Goal: Transaction & Acquisition: Book appointment/travel/reservation

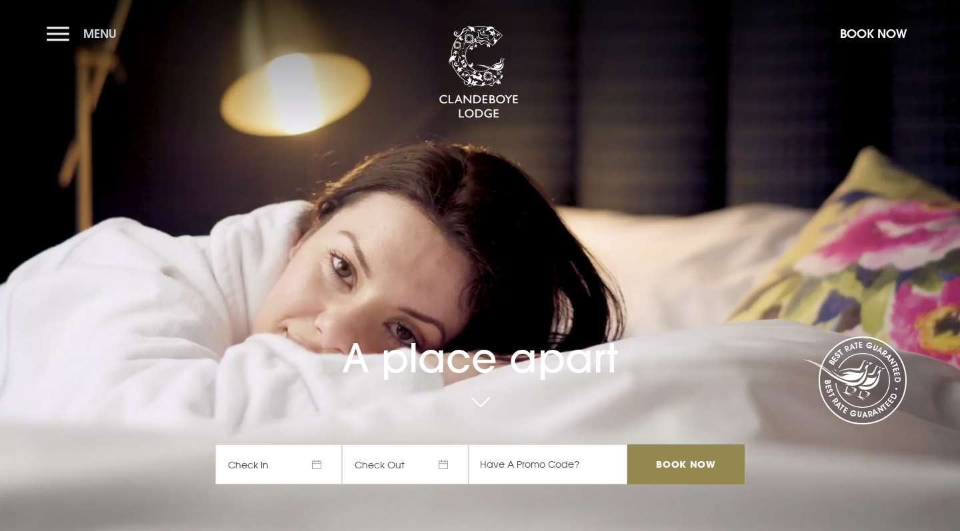
click at [61, 30] on button "Menu" at bounding box center [85, 33] width 77 height 29
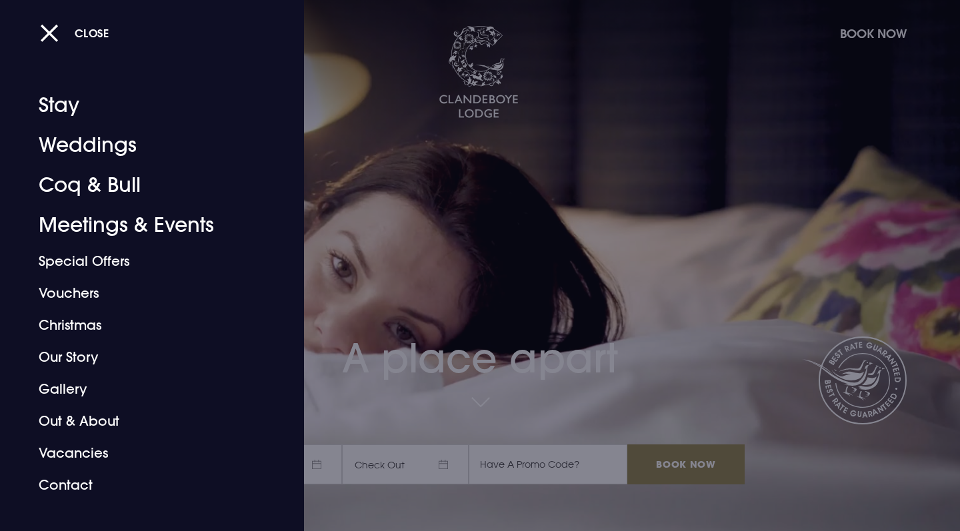
click at [535, 131] on div at bounding box center [480, 265] width 960 height 531
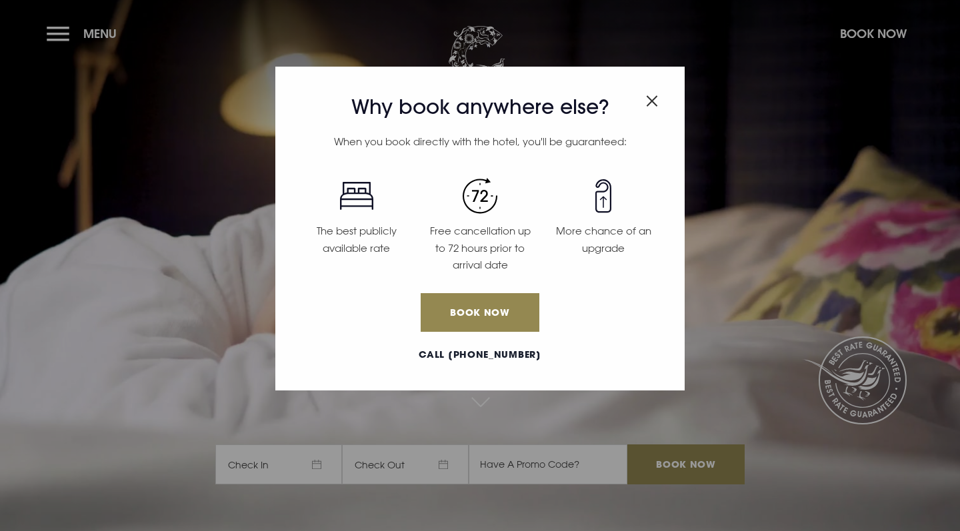
click at [648, 104] on img "Close modal" at bounding box center [652, 100] width 12 height 11
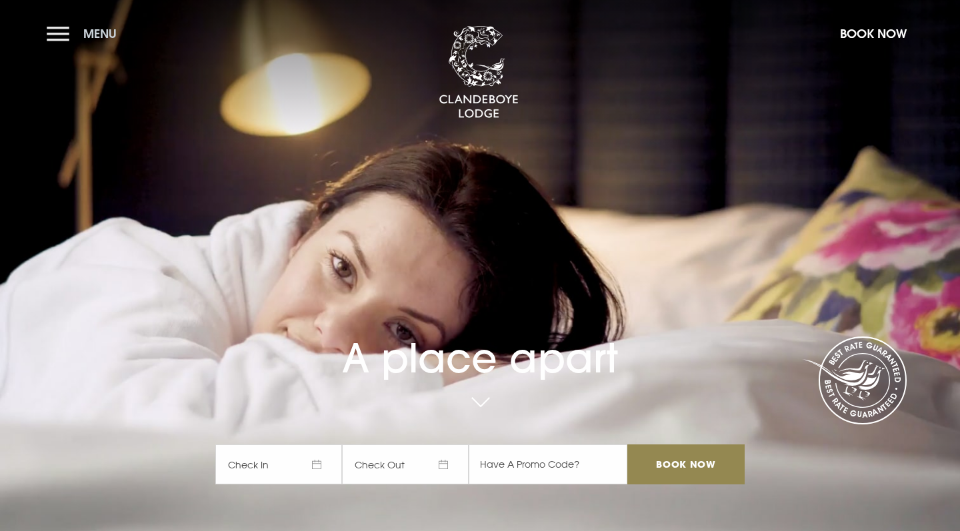
click at [74, 34] on button "Menu" at bounding box center [85, 33] width 77 height 29
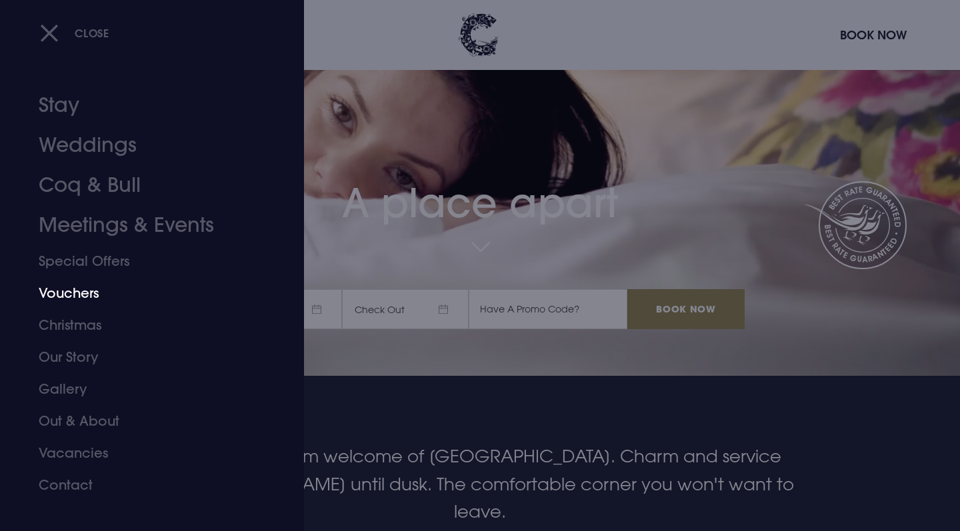
scroll to position [161, 0]
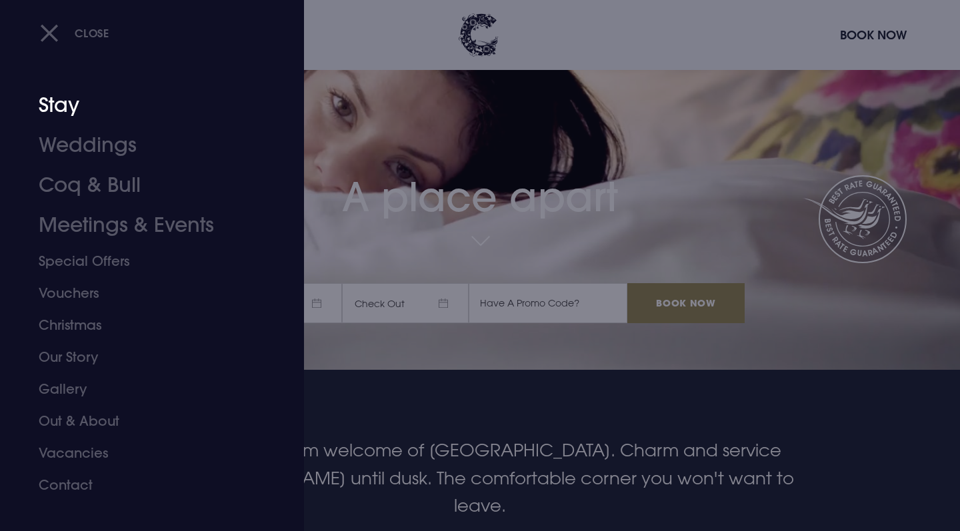
click at [58, 103] on link "Stay" at bounding box center [144, 105] width 211 height 40
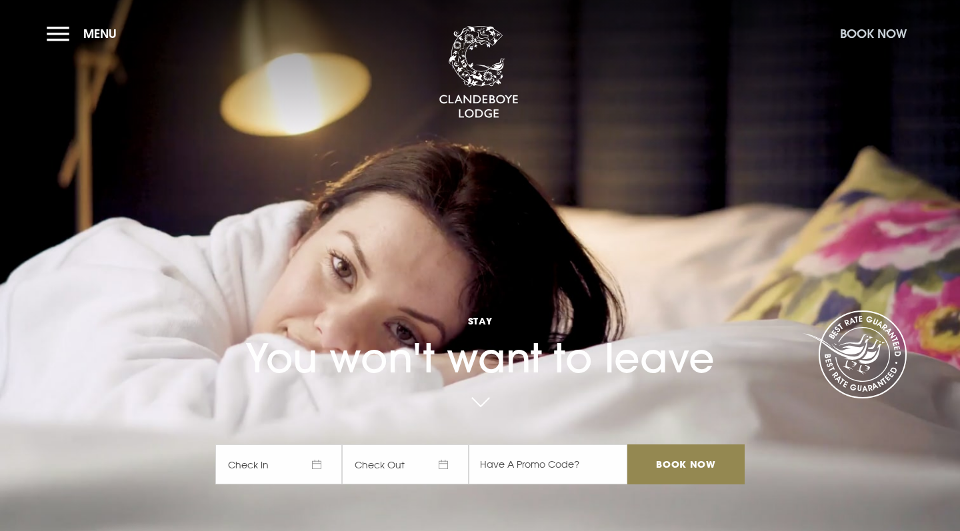
click at [884, 29] on button "Book Now" at bounding box center [873, 33] width 80 height 29
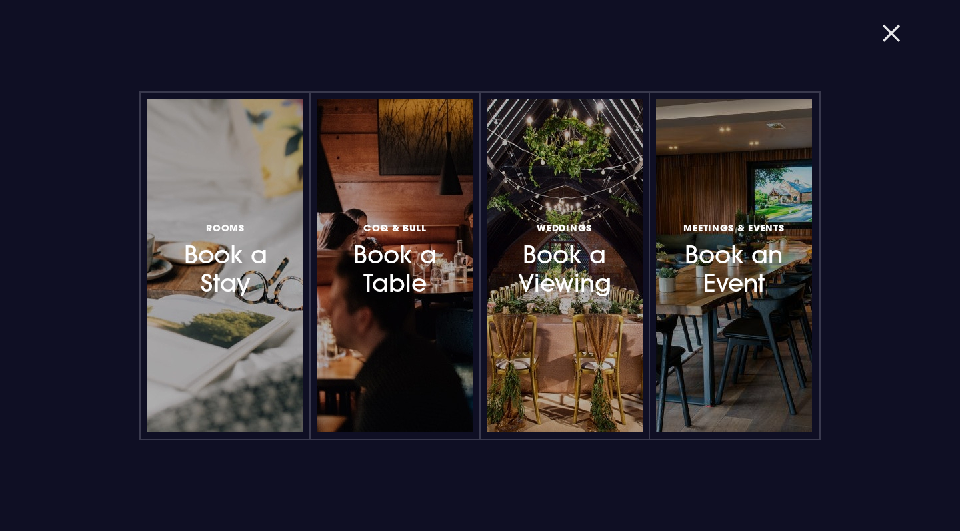
click at [896, 37] on button "button" at bounding box center [899, 33] width 35 height 13
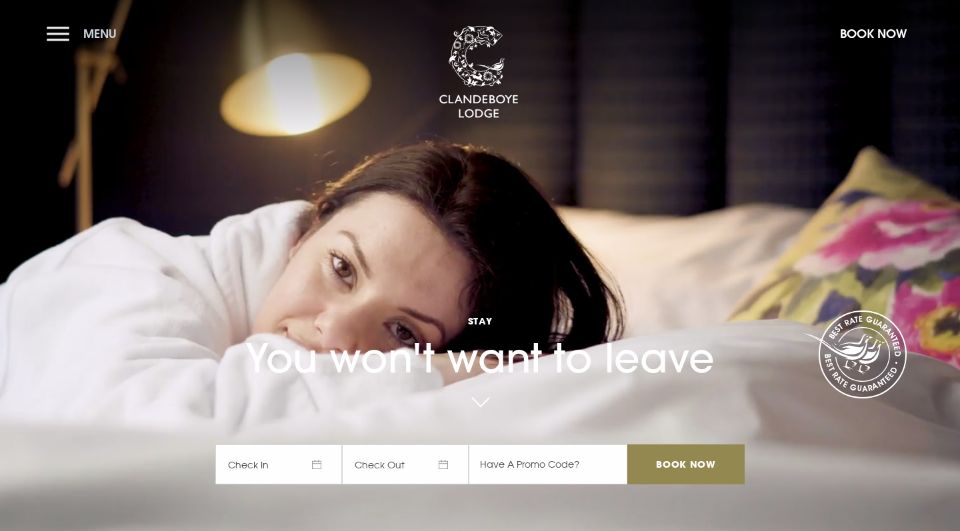
click at [69, 30] on button "Menu" at bounding box center [85, 33] width 77 height 29
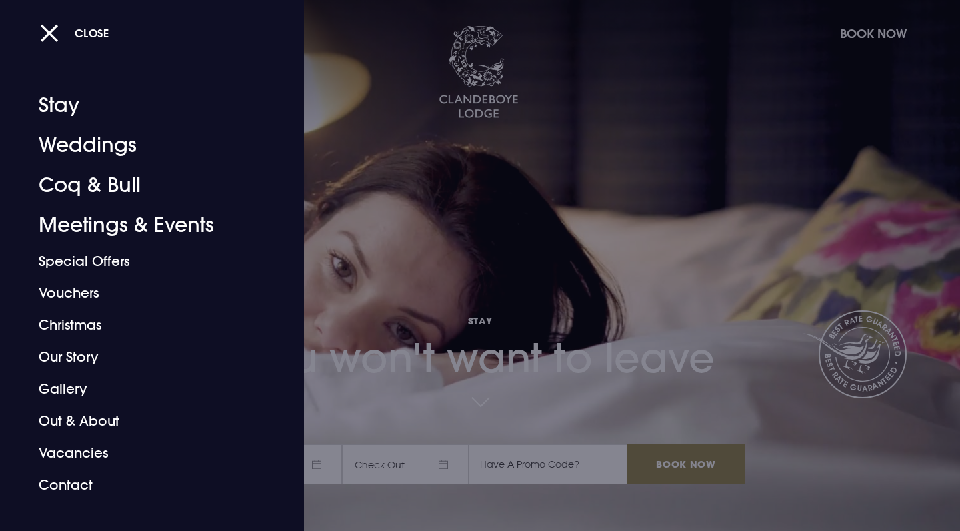
click at [347, 129] on div at bounding box center [480, 265] width 960 height 531
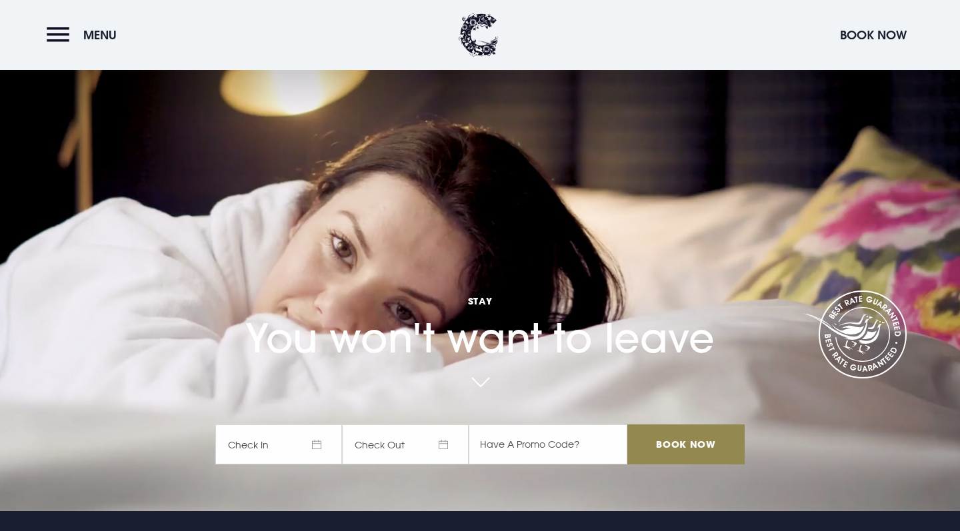
scroll to position [38, 0]
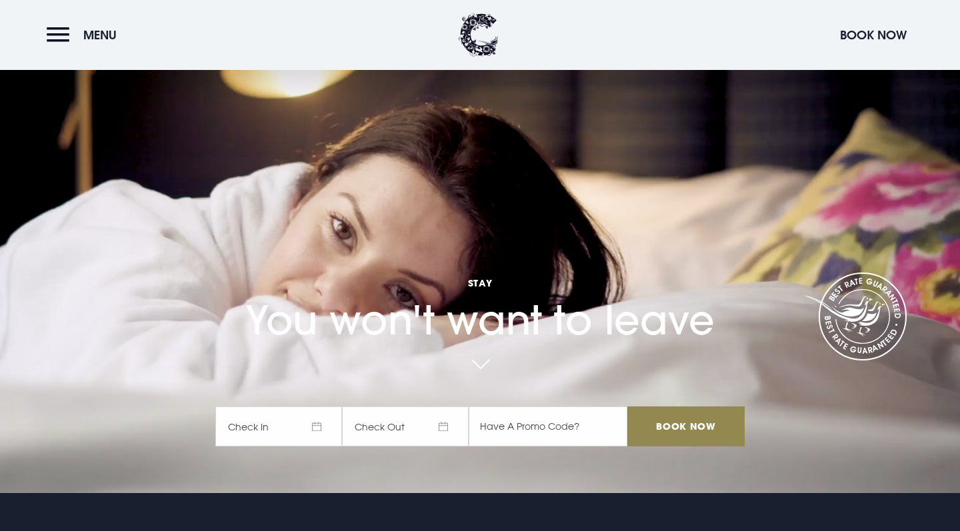
click at [287, 433] on span "Check In" at bounding box center [278, 427] width 127 height 40
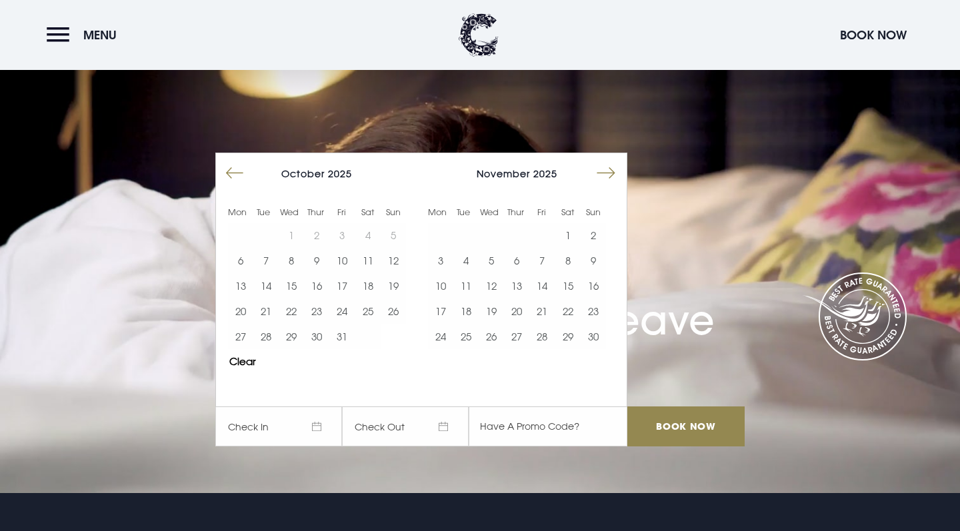
click at [607, 170] on button "Move forward to switch to the next month." at bounding box center [605, 173] width 25 height 25
click at [607, 171] on button "Move forward to switch to the next month." at bounding box center [605, 173] width 25 height 25
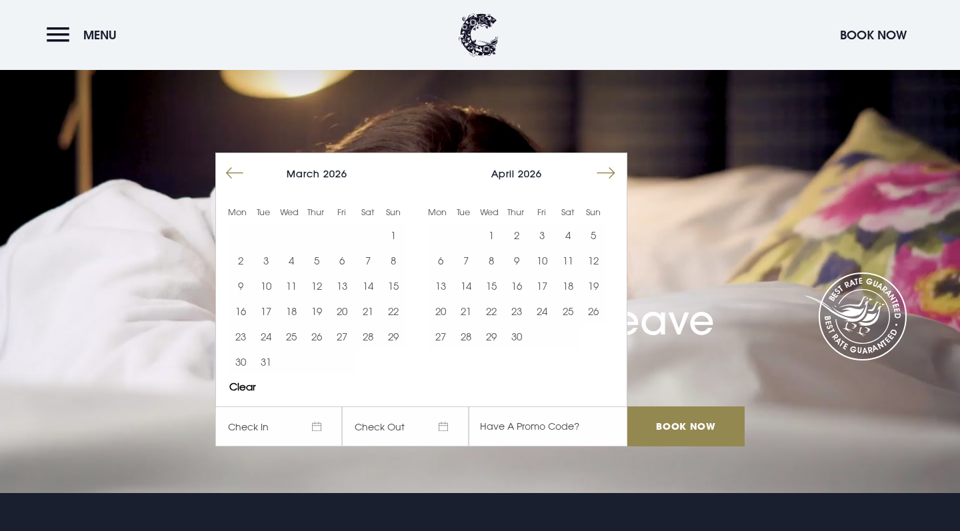
click at [607, 171] on button "Move forward to switch to the next month." at bounding box center [605, 173] width 25 height 25
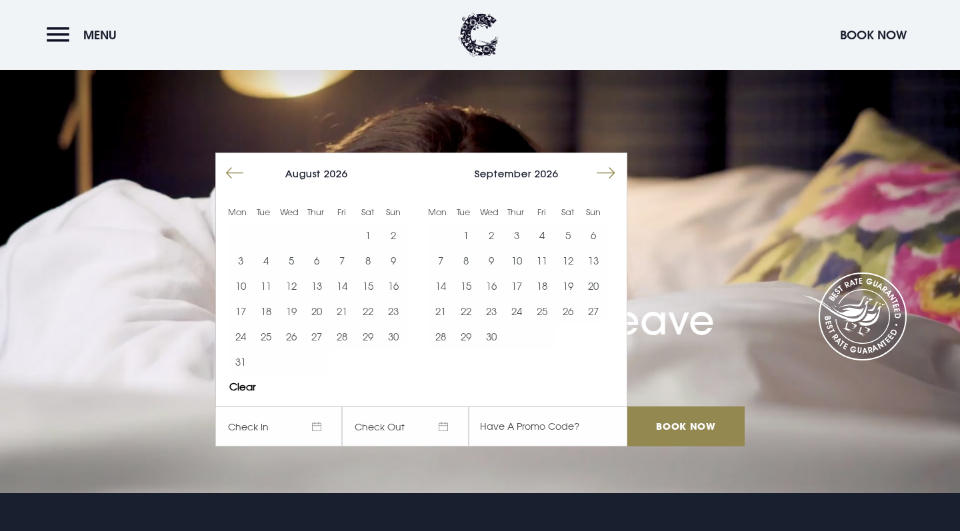
click at [607, 171] on button "Move forward to switch to the next month." at bounding box center [605, 173] width 25 height 25
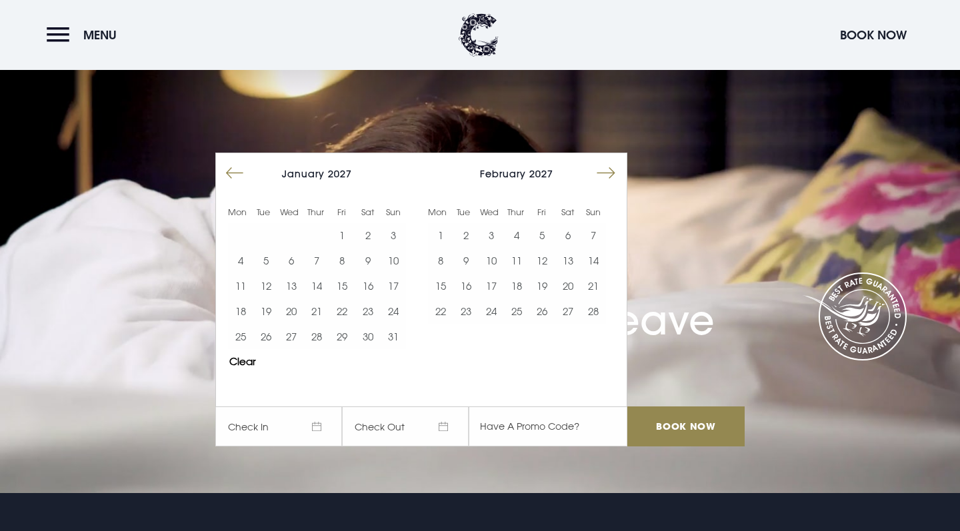
click at [607, 171] on button "Move forward to switch to the next month." at bounding box center [605, 173] width 25 height 25
click at [238, 168] on button "Move backward to switch to the previous month." at bounding box center [234, 173] width 25 height 25
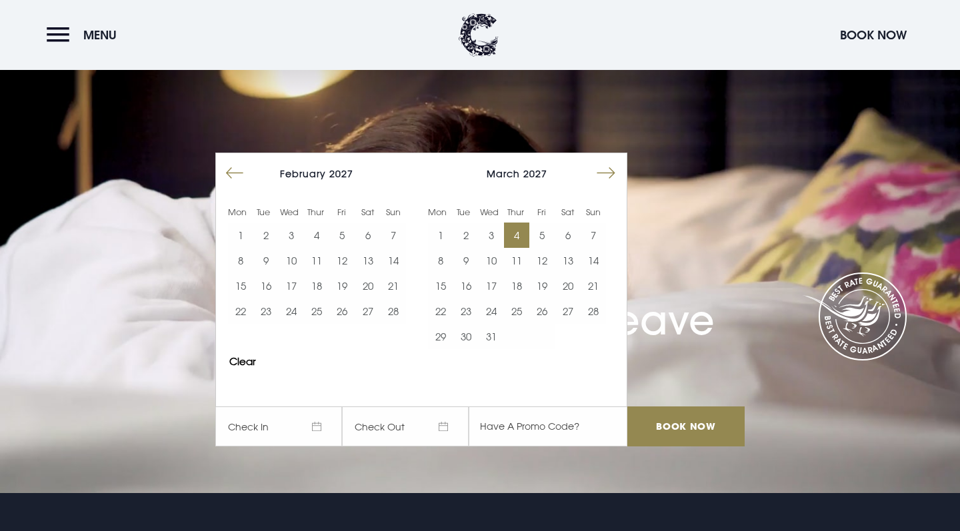
click at [511, 230] on button "4" at bounding box center [516, 235] width 25 height 25
click at [547, 231] on button "5" at bounding box center [541, 235] width 25 height 25
click at [645, 432] on input "Book Now" at bounding box center [685, 427] width 117 height 40
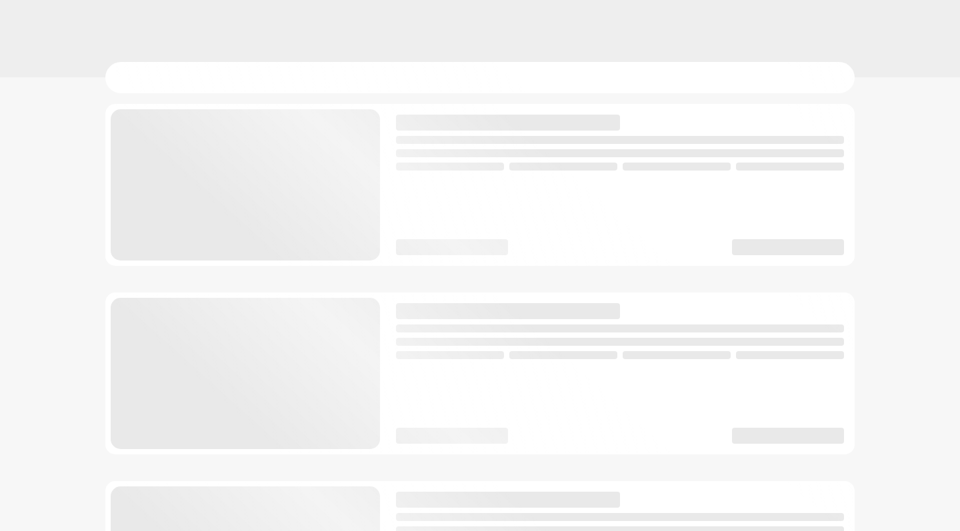
checkbox input "true"
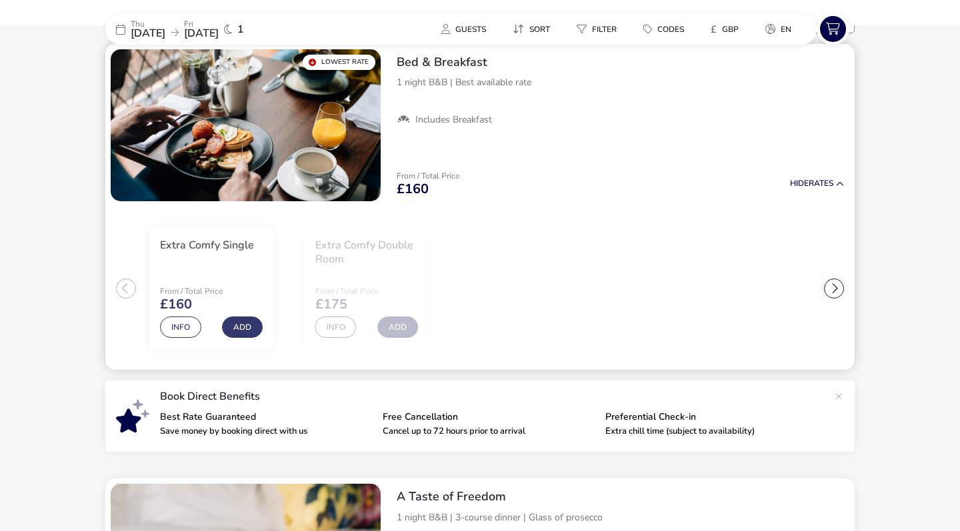
scroll to position [135, 0]
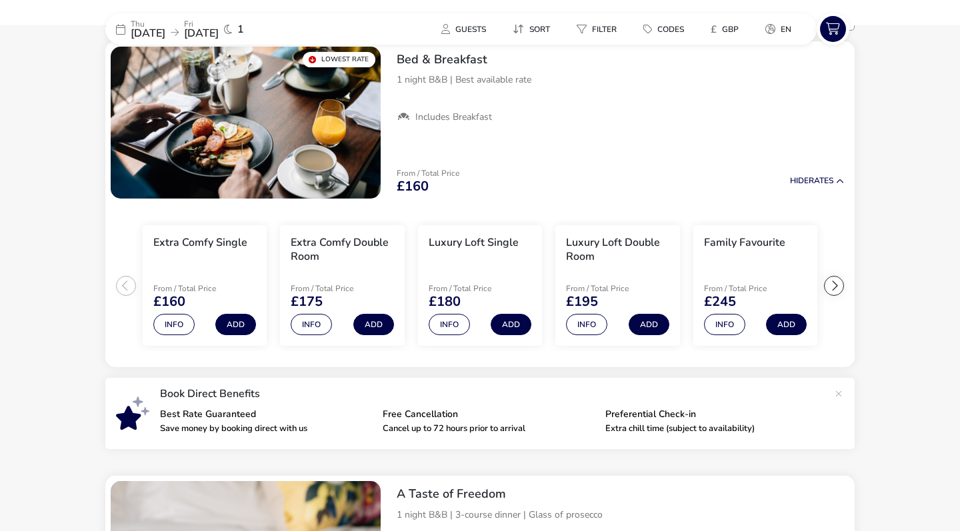
click at [145, 27] on span "[DATE]" at bounding box center [148, 33] width 35 height 15
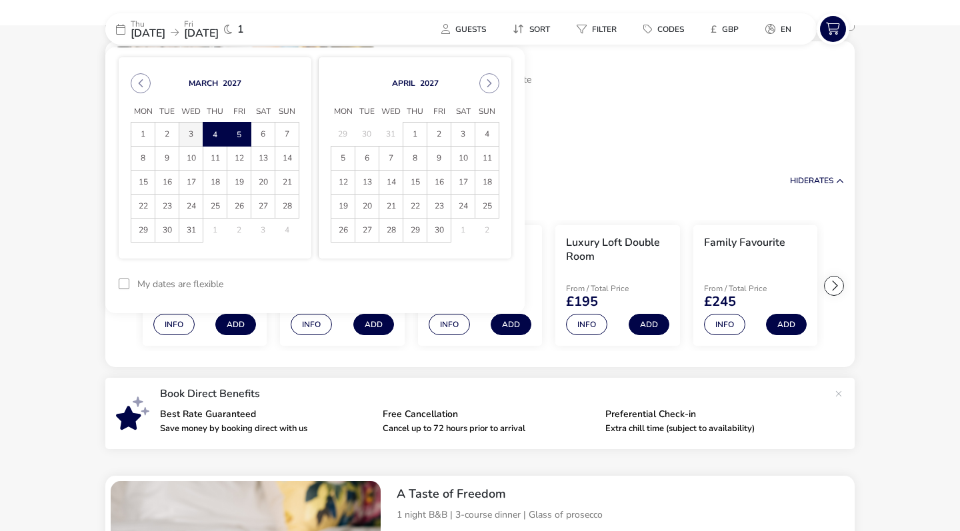
click at [186, 140] on span "3" at bounding box center [190, 134] width 23 height 23
click at [233, 131] on span "5" at bounding box center [238, 134] width 23 height 23
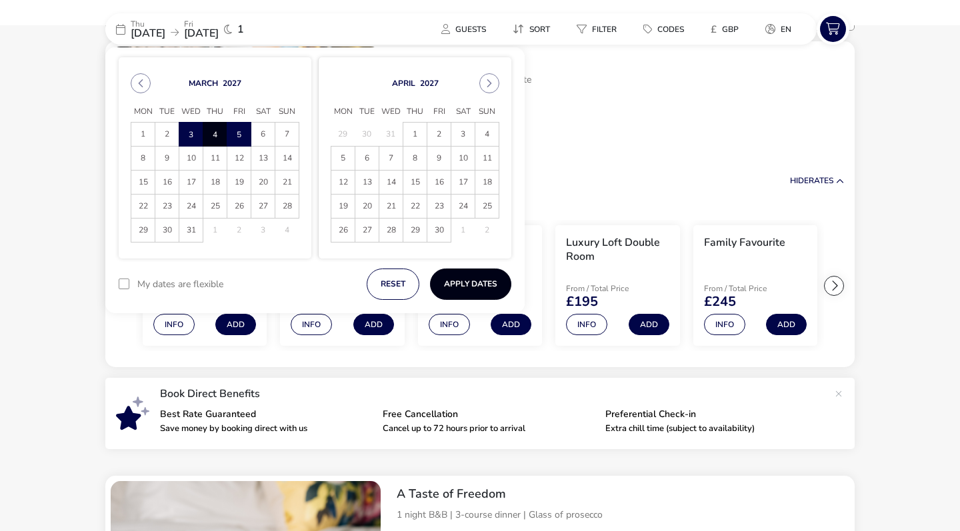
click at [451, 276] on button "Apply Dates" at bounding box center [470, 284] width 81 height 31
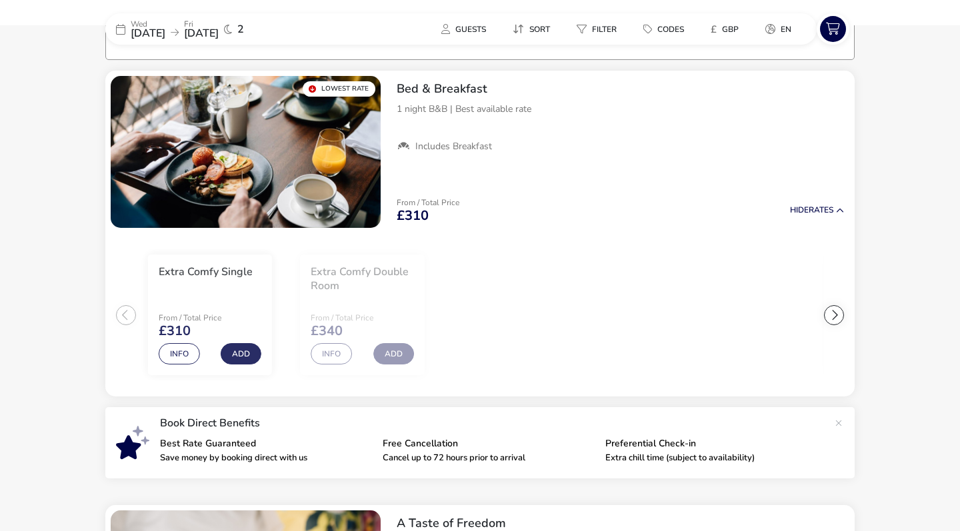
scroll to position [108, 0]
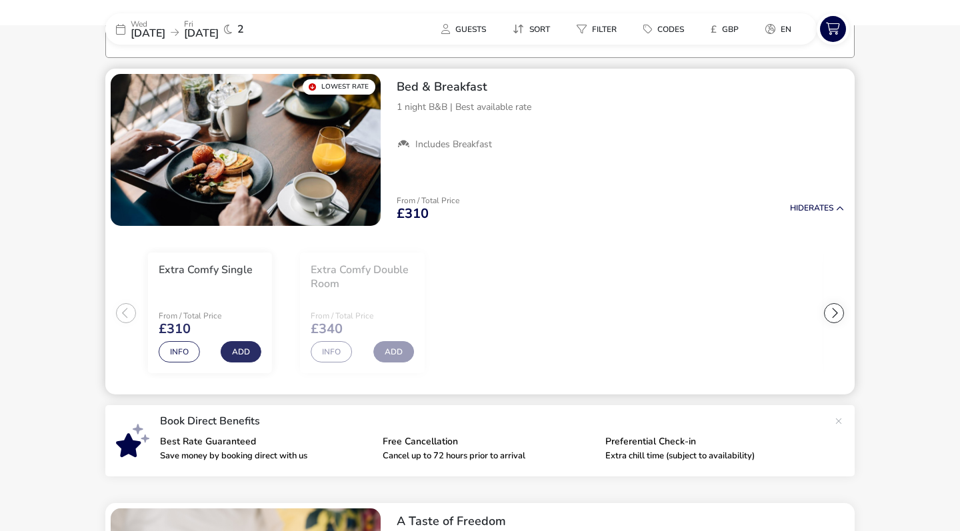
click at [835, 303] on div at bounding box center [834, 313] width 20 height 20
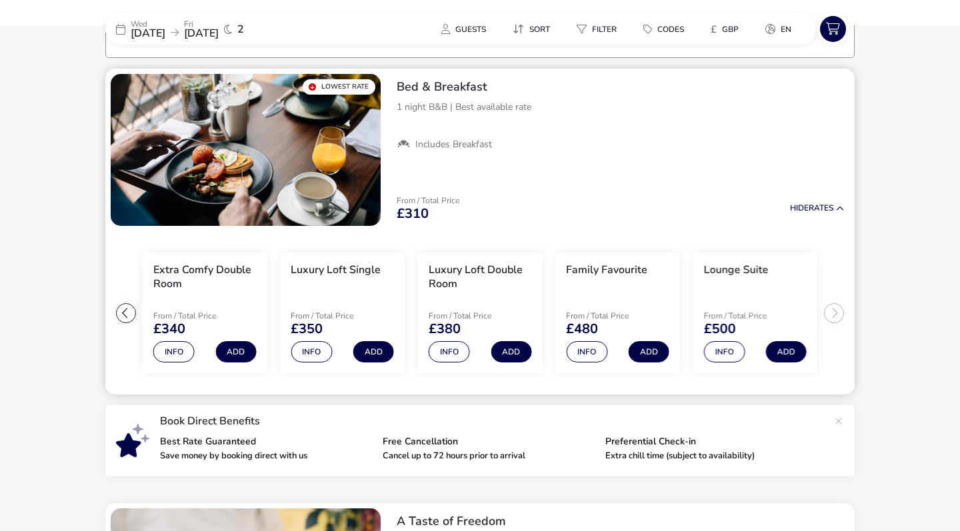
click at [835, 303] on ul "Extra Comfy Single From / Total Price £310 Info Add Extra Comfy Double Room Fro…" at bounding box center [479, 313] width 749 height 164
click at [834, 316] on ul "Extra Comfy Single From / Total Price £310 Info Add Extra Comfy Double Room Fro…" at bounding box center [479, 313] width 749 height 164
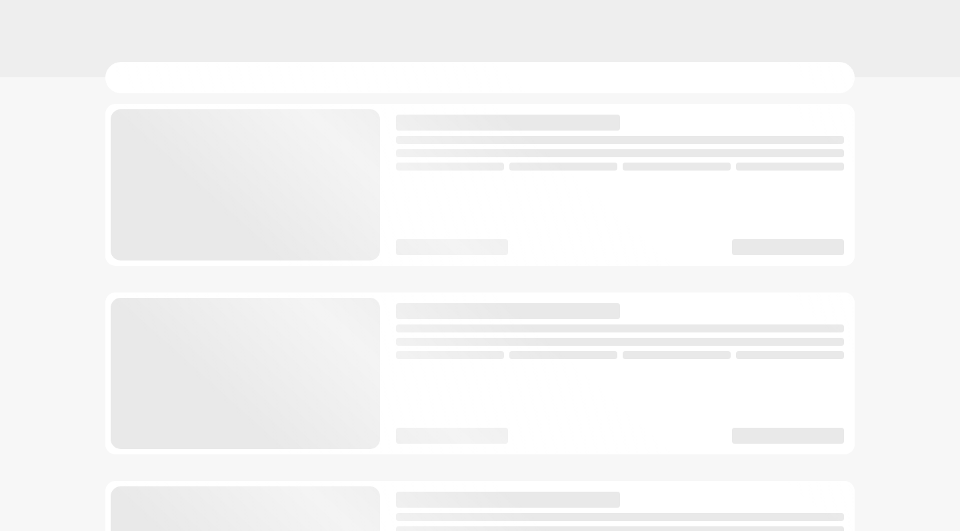
checkbox input "true"
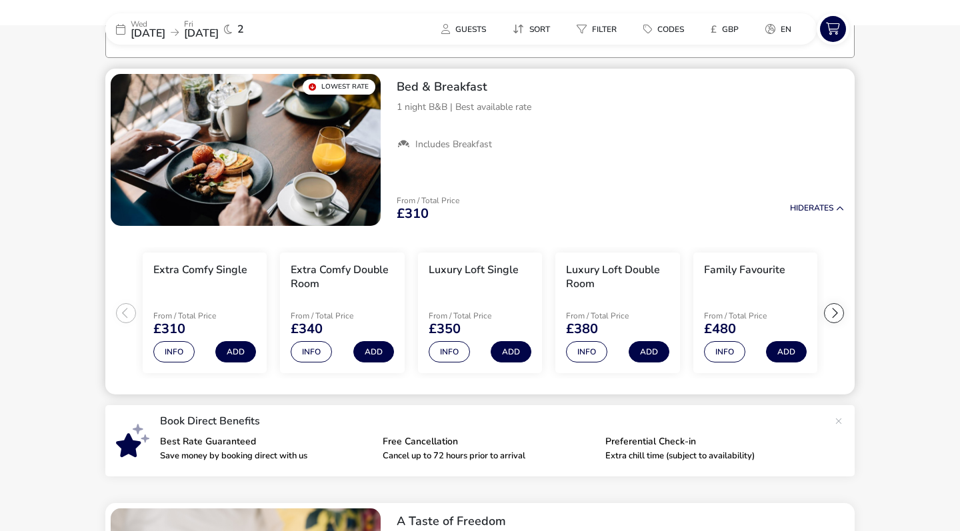
click at [834, 309] on div at bounding box center [834, 313] width 20 height 20
click at [834, 309] on ul "Extra Comfy Single From / Total Price £310 Info Add Extra Comfy Double Room Fro…" at bounding box center [479, 313] width 749 height 164
